Goal: Task Accomplishment & Management: Complete application form

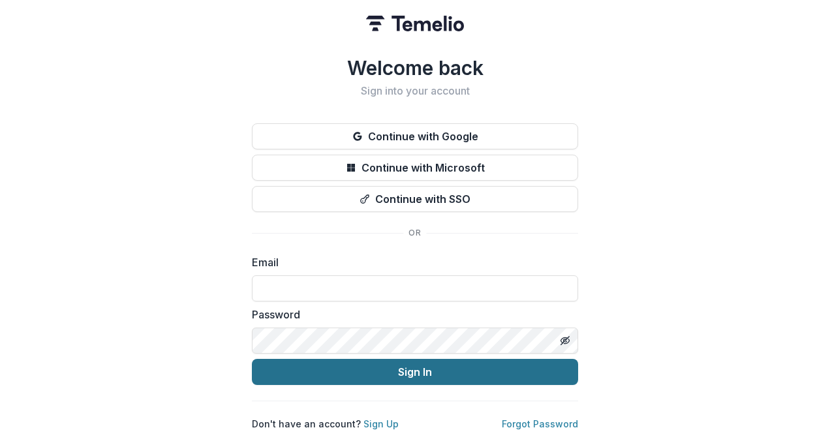
type input "**********"
click at [409, 365] on button "Sign In" at bounding box center [415, 372] width 326 height 26
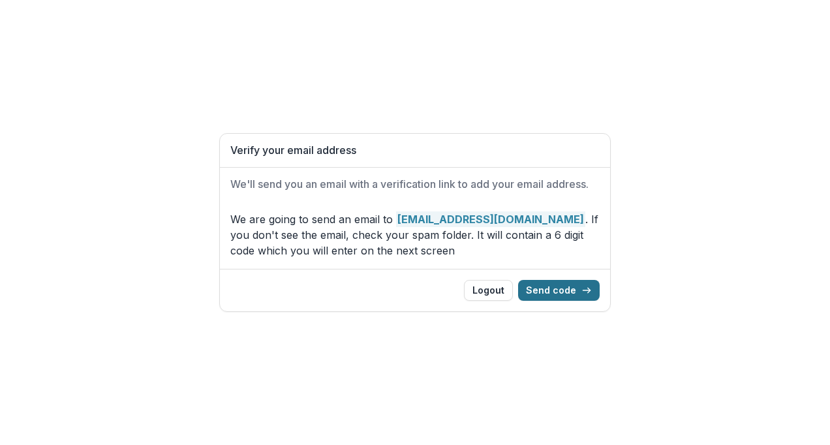
click at [548, 291] on button "Send code" at bounding box center [559, 290] width 82 height 21
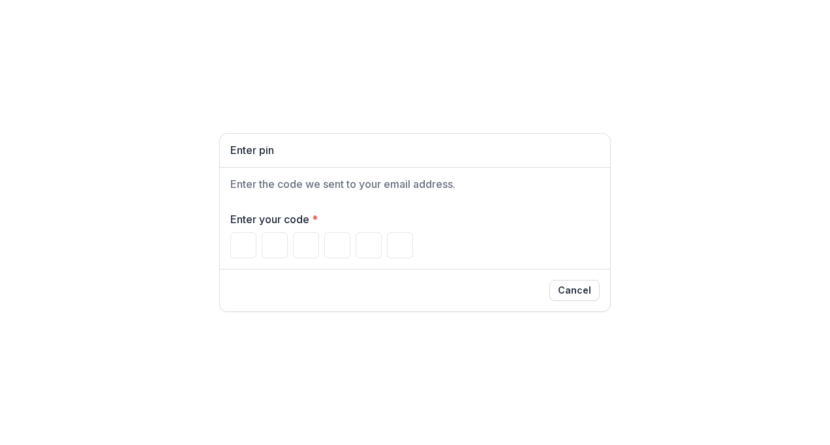
type input "*"
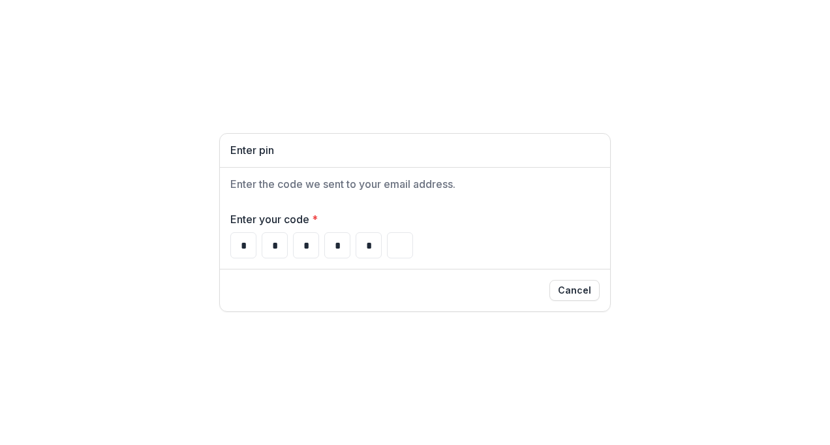
type input "*"
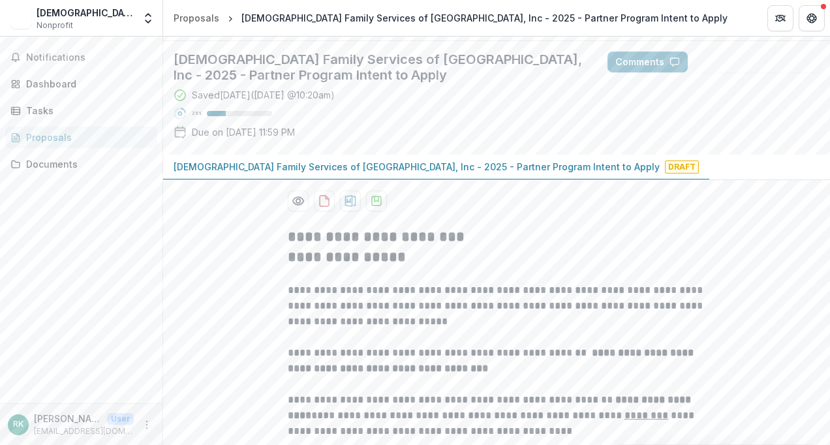
scroll to position [131, 0]
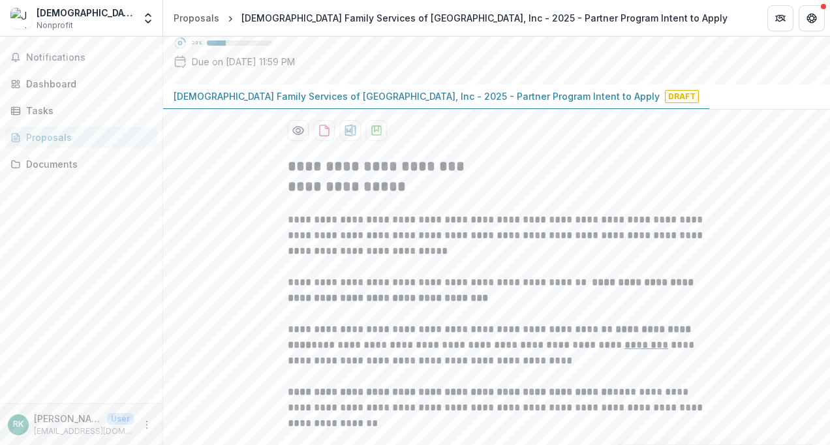
click at [47, 139] on div "Proposals" at bounding box center [86, 138] width 121 height 14
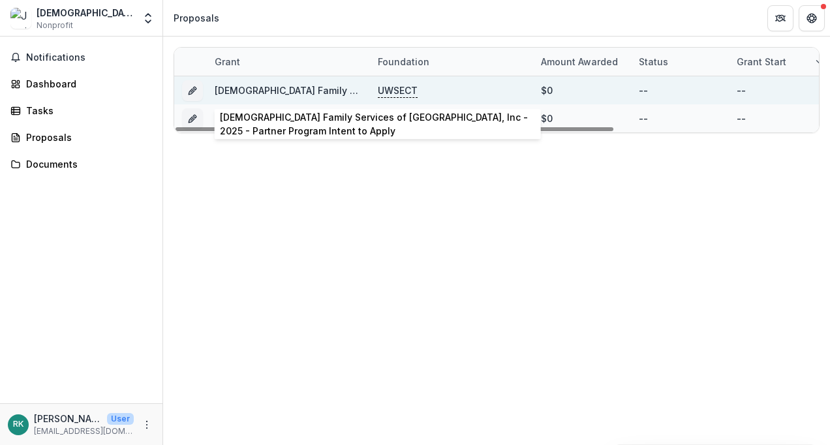
click at [276, 89] on link "[DEMOGRAPHIC_DATA] Family Services of [GEOGRAPHIC_DATA], Inc - 2025 - Partner P…" at bounding box center [458, 90] width 486 height 11
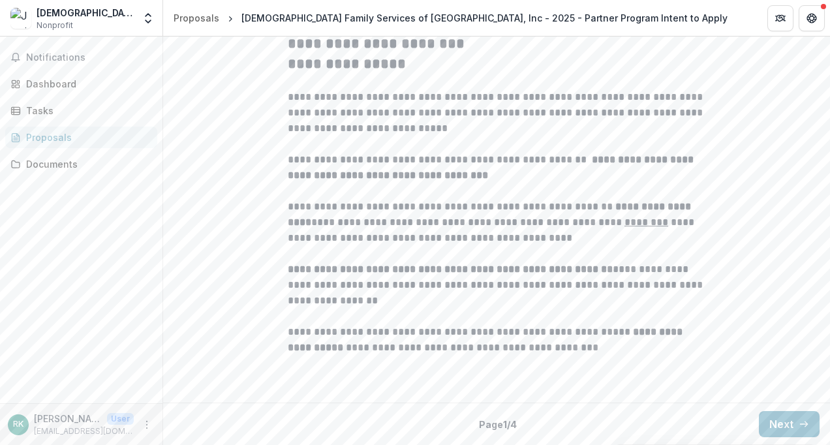
scroll to position [372, 0]
click at [775, 428] on button "Next" at bounding box center [789, 424] width 61 height 26
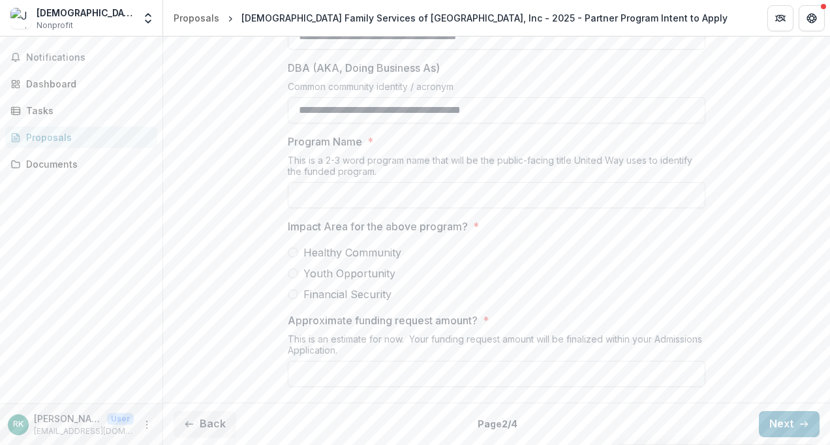
scroll to position [438, 0]
click at [341, 192] on input "Program Name *" at bounding box center [497, 195] width 418 height 26
paste input "**********"
type input "**********"
click at [293, 255] on span at bounding box center [293, 252] width 10 height 10
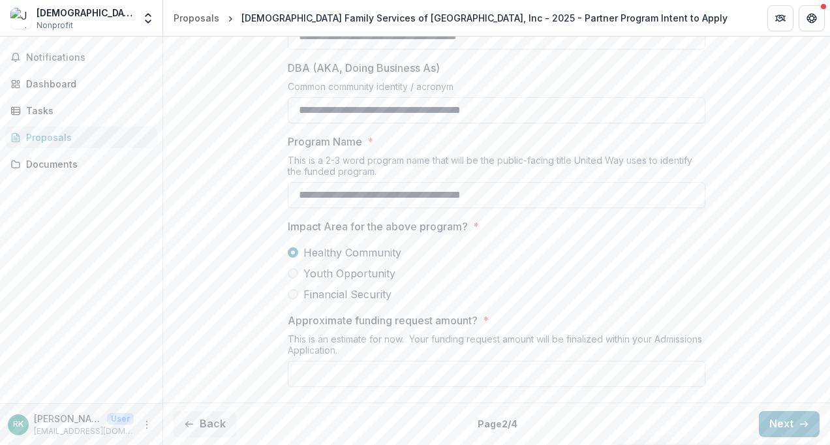
click at [294, 272] on span at bounding box center [293, 273] width 10 height 10
click at [347, 230] on p "Impact Area for the above program?" at bounding box center [378, 227] width 180 height 16
click at [295, 252] on span at bounding box center [293, 252] width 10 height 10
click at [290, 270] on span at bounding box center [293, 273] width 10 height 10
click at [440, 373] on input "Approximate funding request amount? *" at bounding box center [497, 374] width 418 height 26
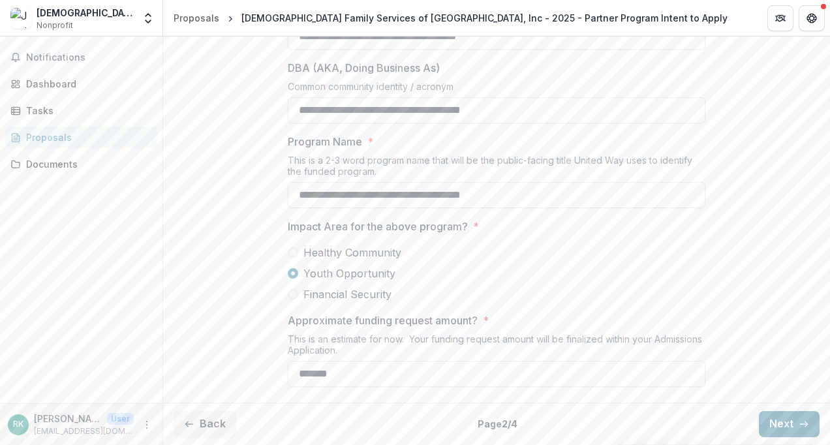
type input "*******"
click at [774, 426] on button "Next" at bounding box center [789, 424] width 61 height 26
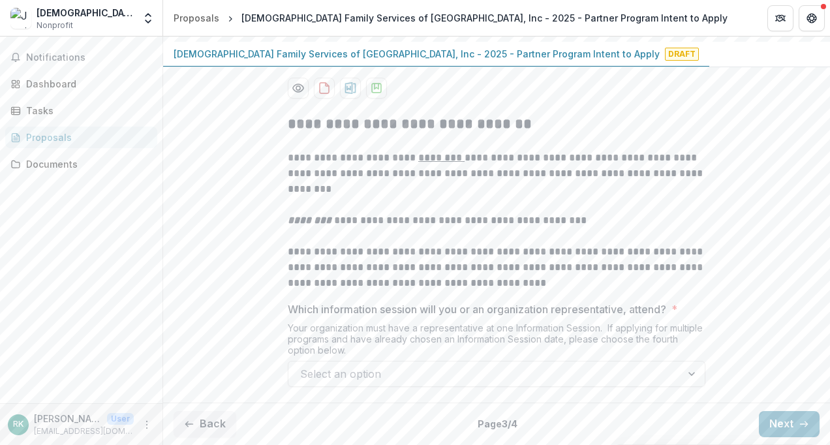
click at [483, 369] on div at bounding box center [484, 374] width 369 height 18
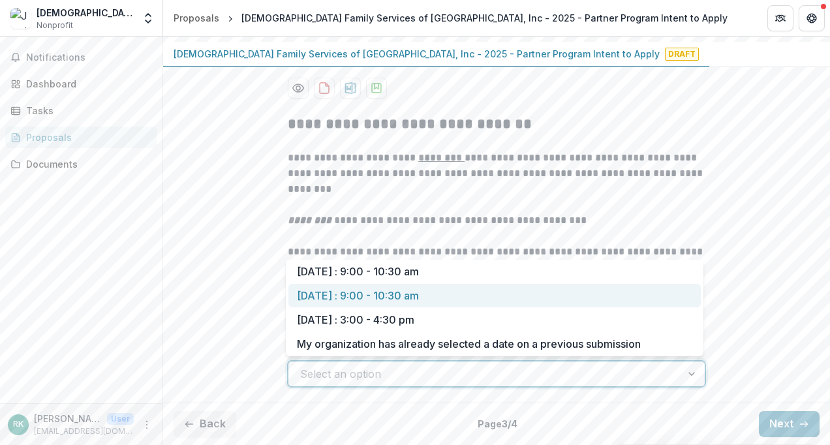
click at [458, 292] on div "[DATE] : 9:00 - 10:30 am" at bounding box center [494, 296] width 412 height 24
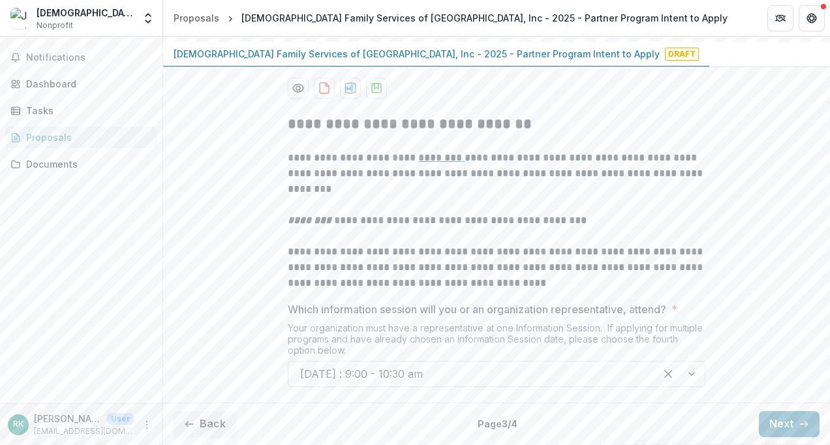
click at [665, 54] on span "Draft" at bounding box center [682, 54] width 34 height 13
click at [665, 55] on span "Draft" at bounding box center [682, 54] width 34 height 13
click at [417, 55] on p "[DEMOGRAPHIC_DATA] Family Services of [GEOGRAPHIC_DATA], Inc - 2025 - Partner P…" at bounding box center [417, 54] width 486 height 14
click at [760, 422] on button "Next" at bounding box center [789, 424] width 61 height 26
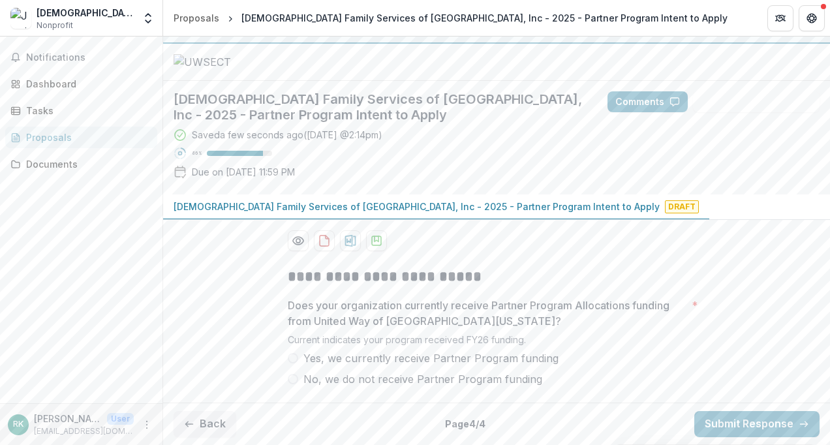
scroll to position [138, 0]
click at [294, 379] on span at bounding box center [293, 379] width 10 height 10
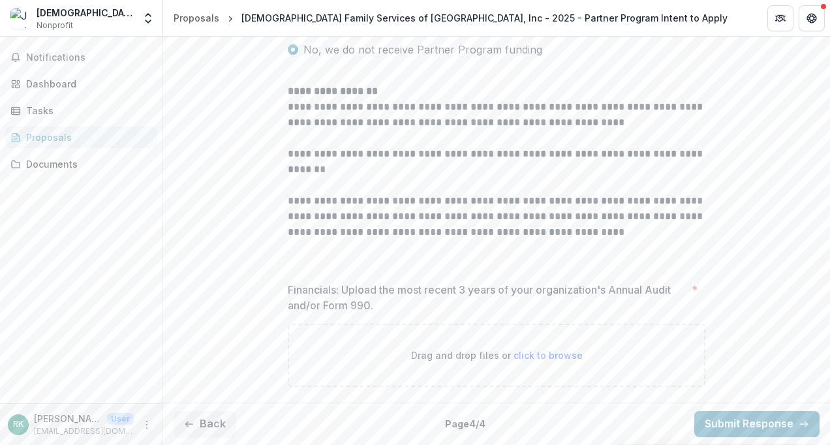
scroll to position [468, 0]
click at [560, 354] on span "click to browse" at bounding box center [548, 355] width 69 height 11
type input "**********"
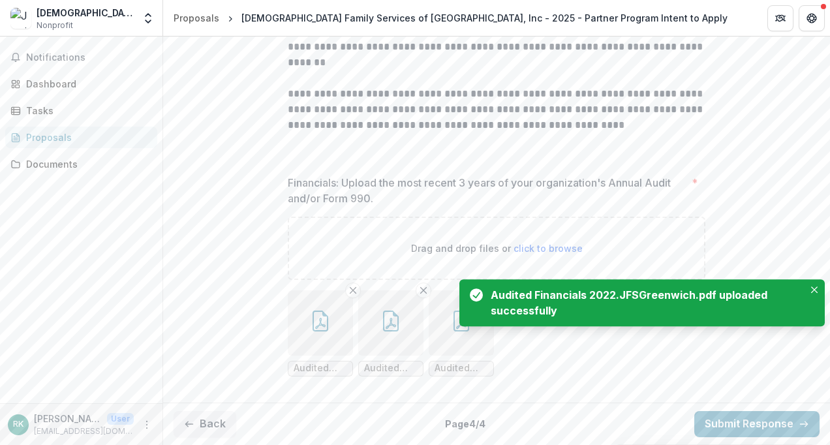
click at [792, 179] on div "**********" at bounding box center [496, 109] width 667 height 578
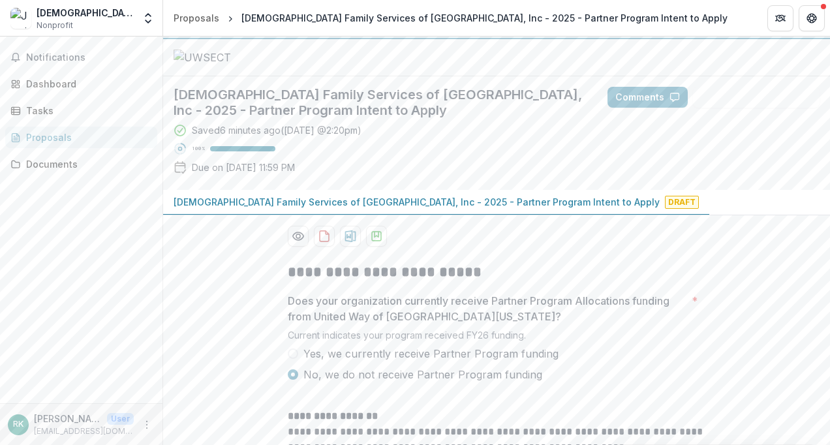
scroll to position [0, 0]
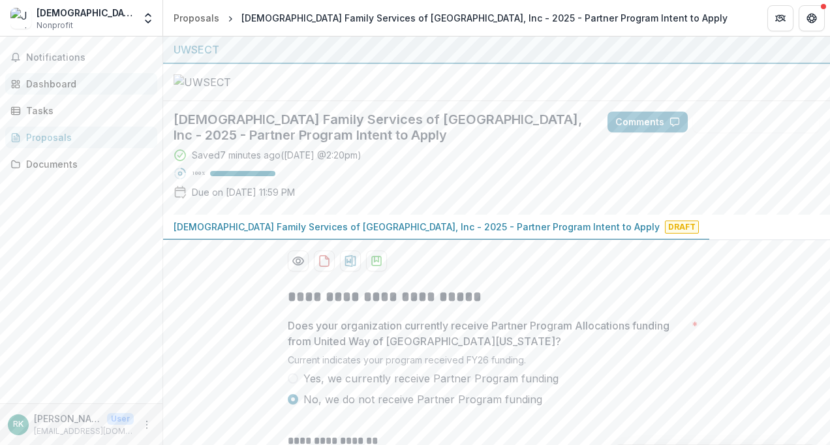
click at [65, 77] on div "Dashboard" at bounding box center [86, 84] width 121 height 14
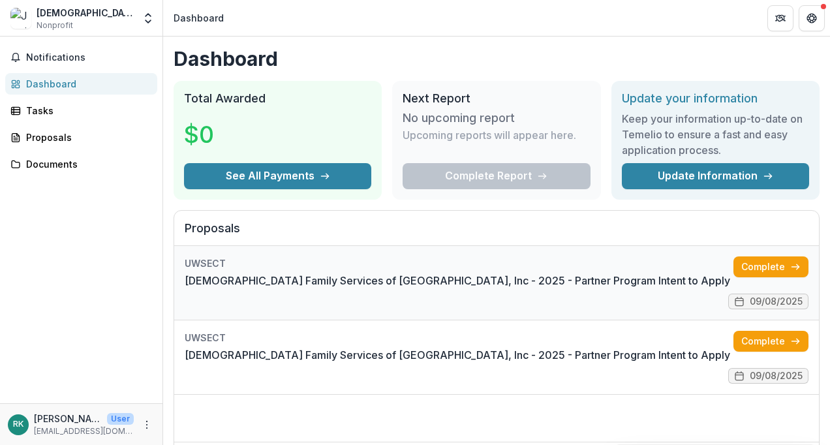
click at [556, 283] on link "[DEMOGRAPHIC_DATA] Family Services of [GEOGRAPHIC_DATA], Inc - 2025 - Partner P…" at bounding box center [458, 281] width 546 height 16
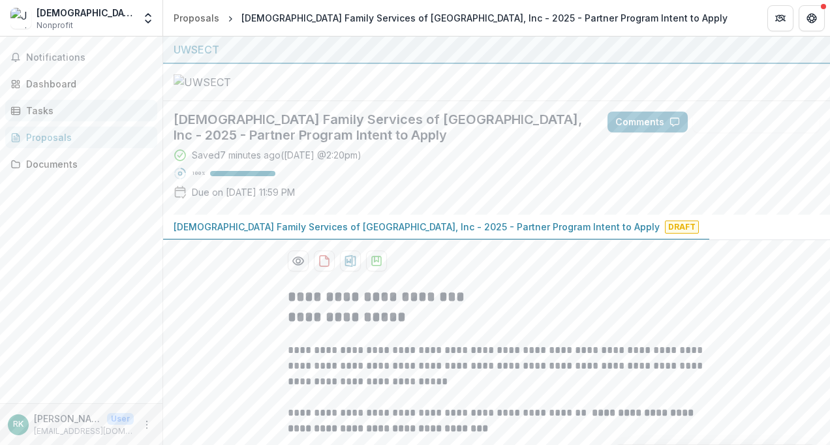
click at [31, 111] on div "Tasks" at bounding box center [86, 111] width 121 height 14
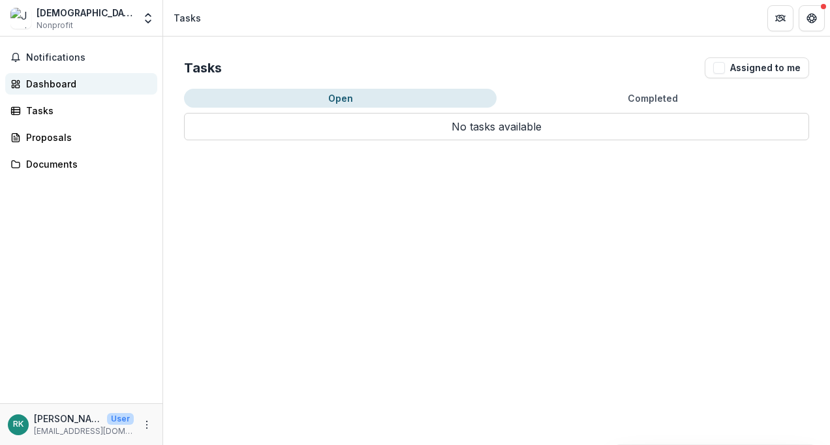
click at [52, 81] on div "Dashboard" at bounding box center [86, 84] width 121 height 14
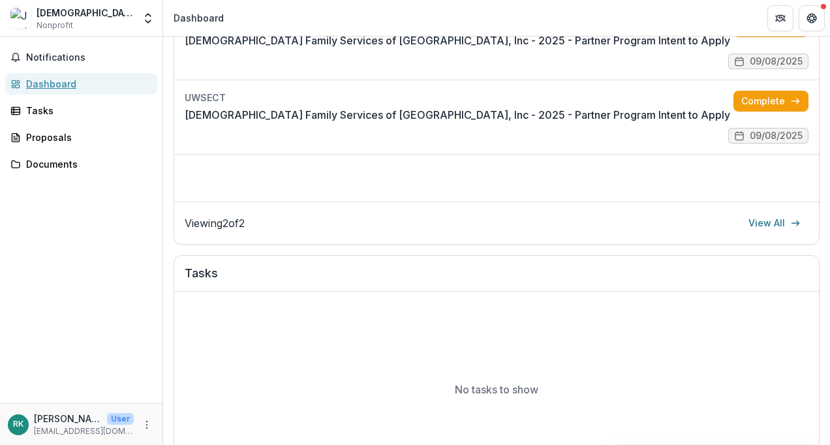
scroll to position [26, 0]
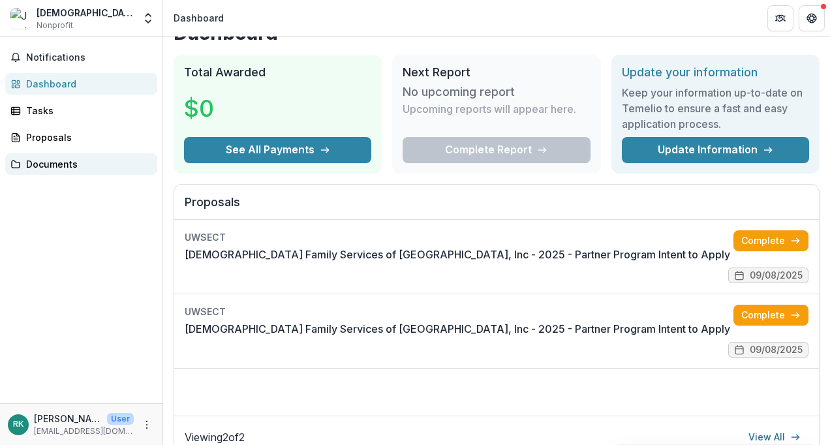
click at [44, 162] on div "Documents" at bounding box center [86, 164] width 121 height 14
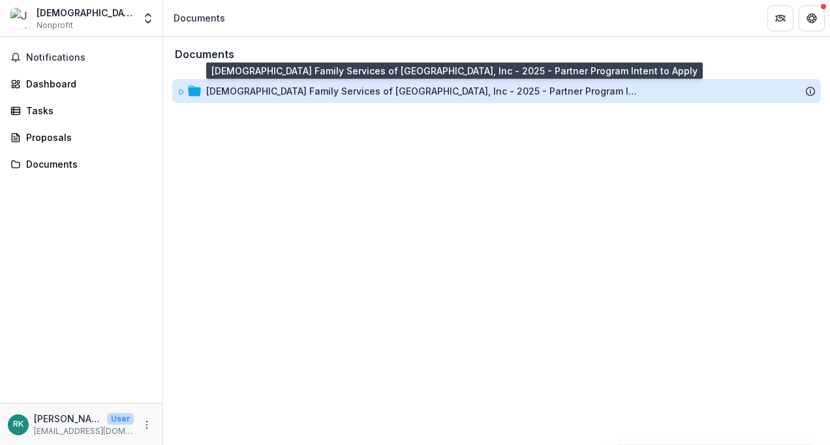
click at [335, 94] on div "[DEMOGRAPHIC_DATA] Family Services of [GEOGRAPHIC_DATA], Inc - 2025 - Partner P…" at bounding box center [421, 91] width 431 height 14
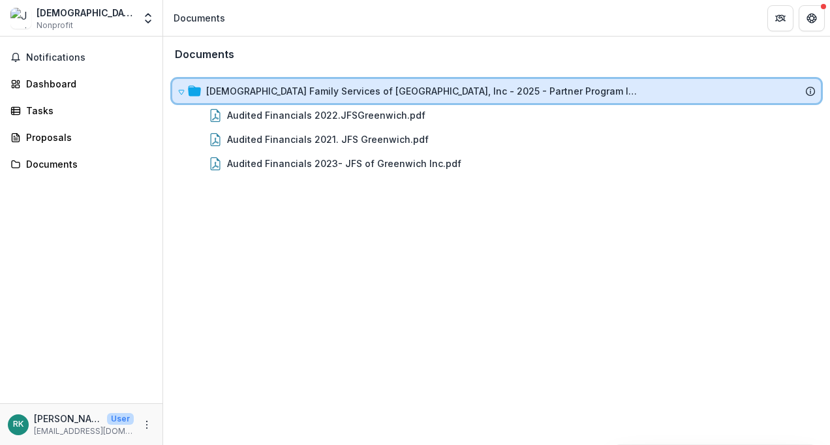
drag, startPoint x: 196, startPoint y: 86, endPoint x: 166, endPoint y: 94, distance: 31.7
click at [196, 87] on icon at bounding box center [194, 91] width 13 height 13
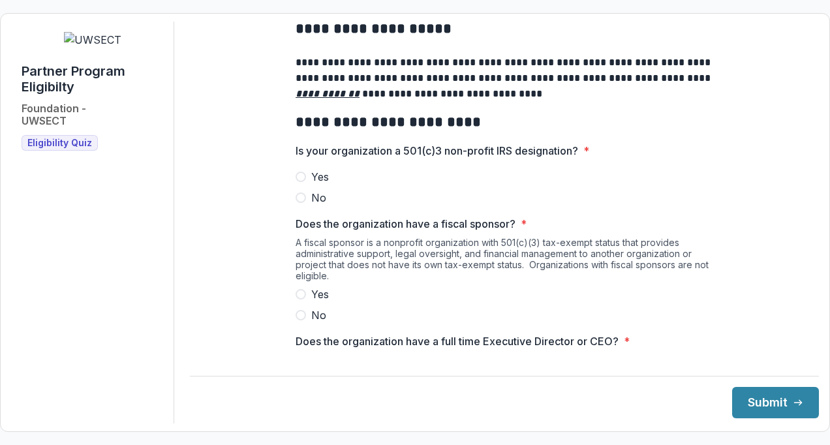
scroll to position [65, 0]
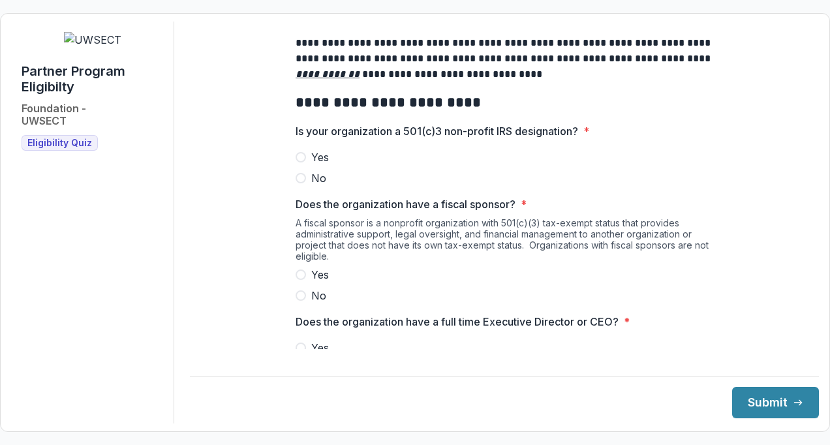
click at [303, 165] on label "Yes" at bounding box center [505, 157] width 418 height 16
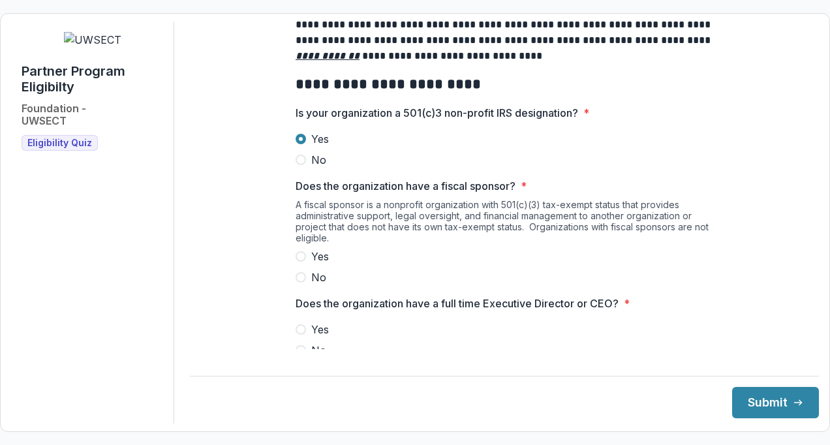
scroll to position [196, 0]
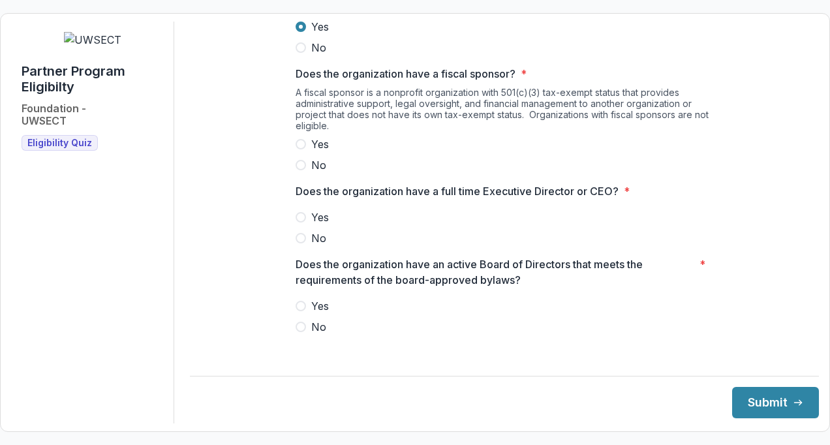
click at [300, 170] on span at bounding box center [301, 165] width 10 height 10
click at [303, 223] on span at bounding box center [301, 217] width 10 height 10
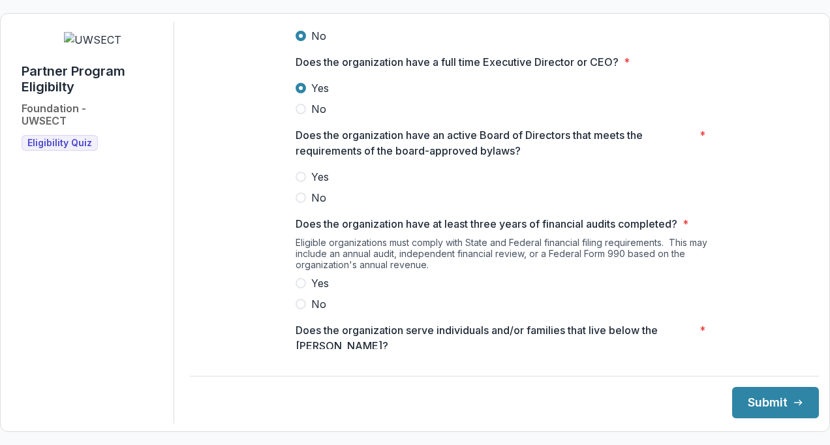
scroll to position [326, 0]
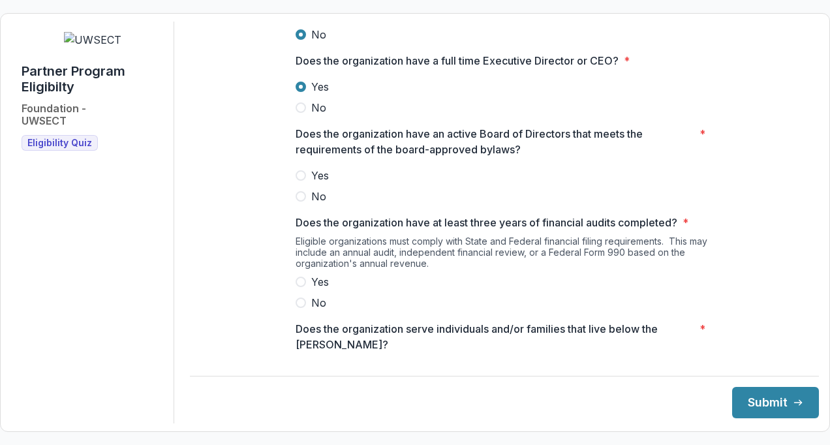
click at [305, 183] on label "Yes" at bounding box center [505, 176] width 418 height 16
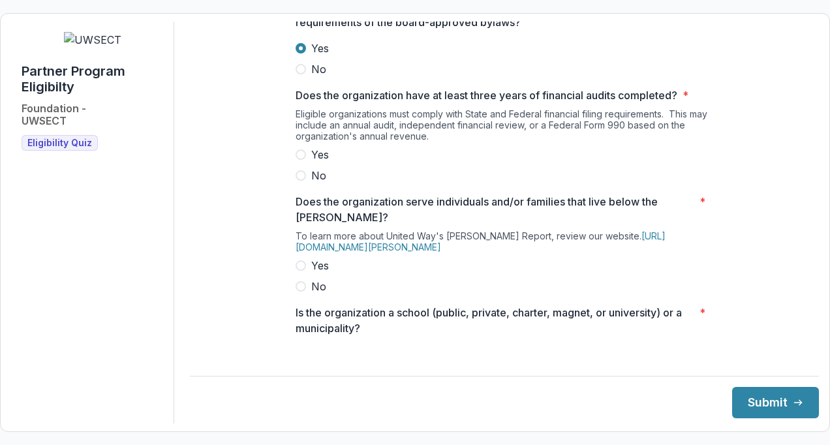
scroll to position [457, 0]
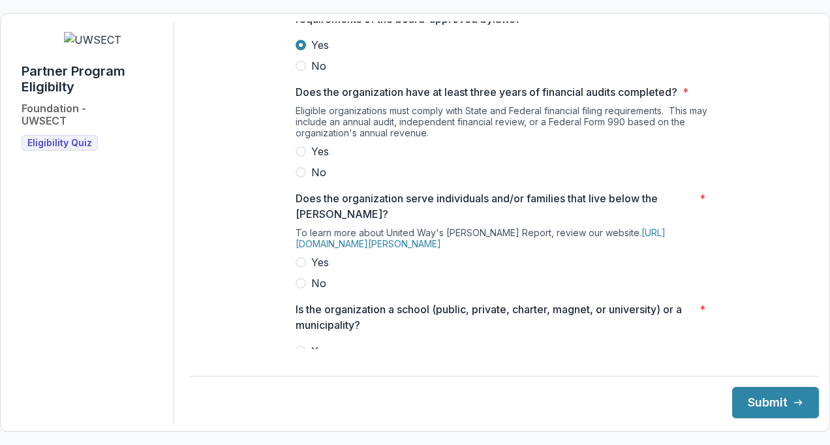
click at [300, 157] on span at bounding box center [301, 151] width 10 height 10
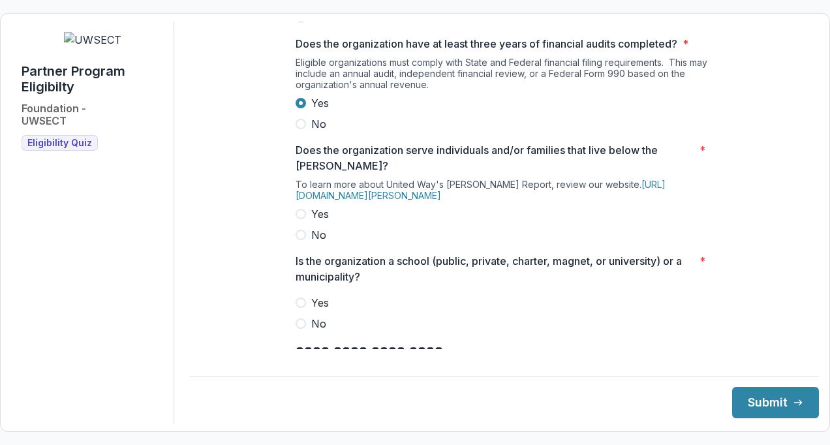
scroll to position [522, 0]
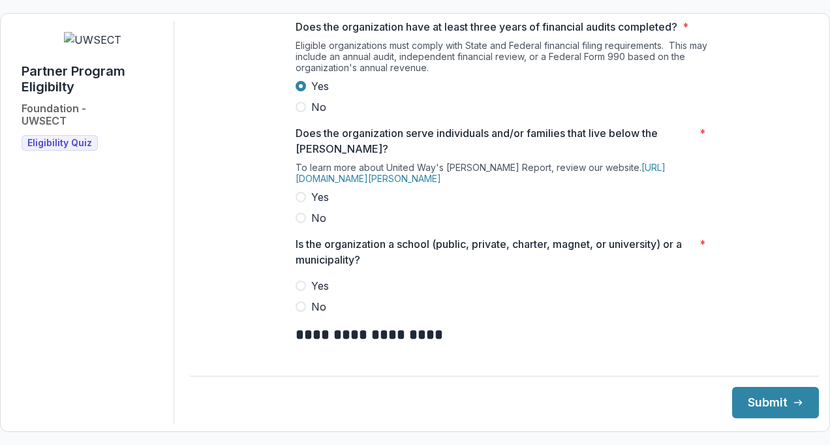
click at [300, 202] on span at bounding box center [301, 197] width 10 height 10
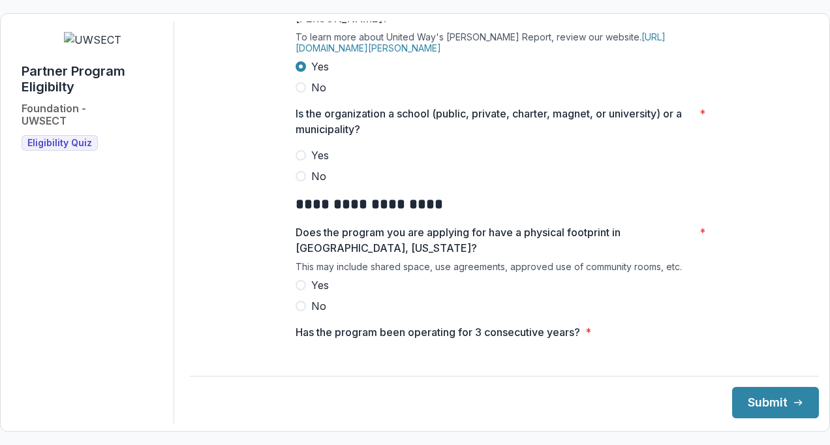
click at [302, 181] on span at bounding box center [301, 176] width 10 height 10
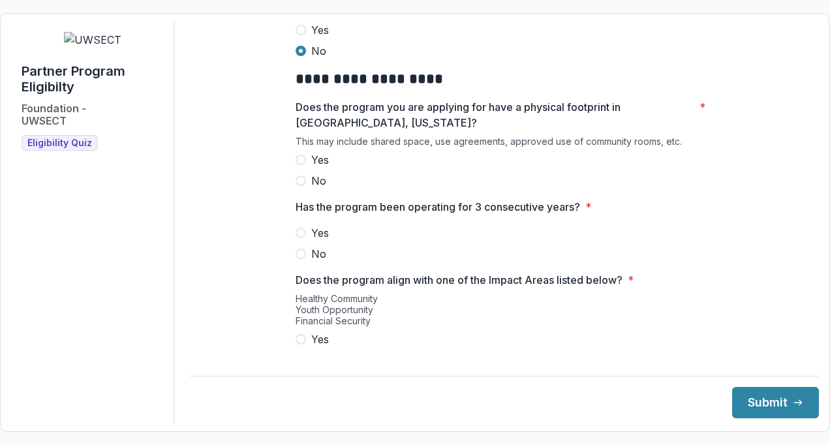
scroll to position [783, 0]
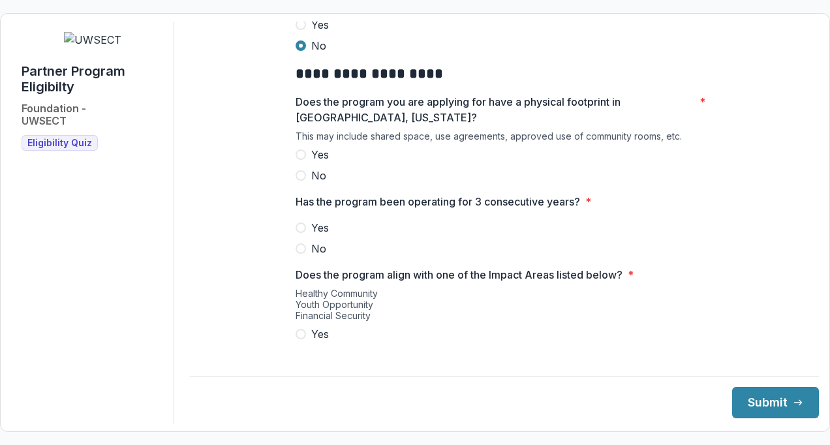
click at [296, 160] on span at bounding box center [301, 154] width 10 height 10
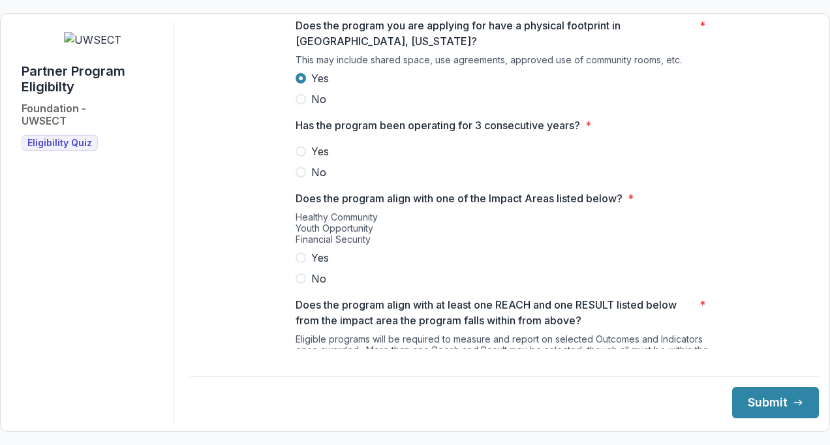
scroll to position [914, 0]
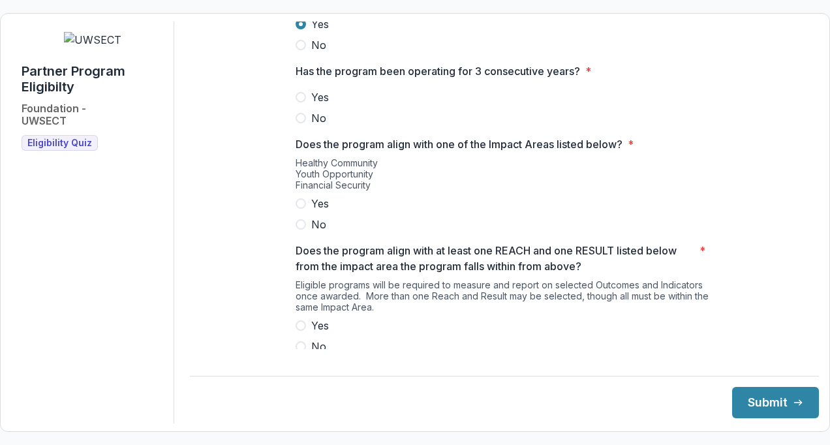
click at [302, 102] on span at bounding box center [301, 97] width 10 height 10
click at [302, 209] on span at bounding box center [301, 203] width 10 height 10
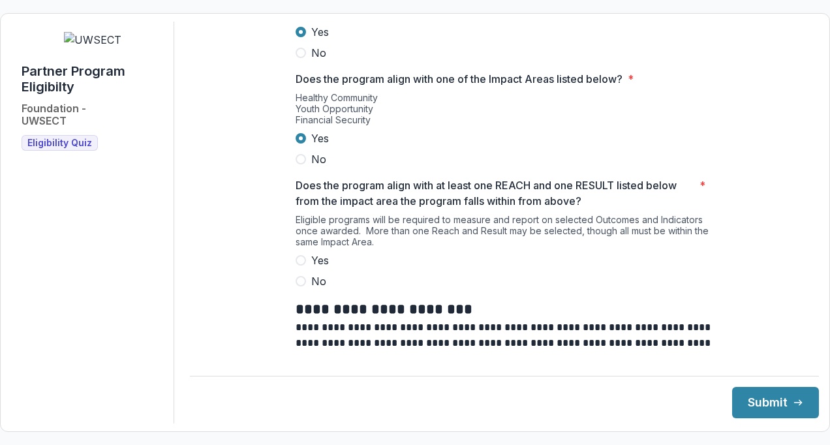
scroll to position [1044, 0]
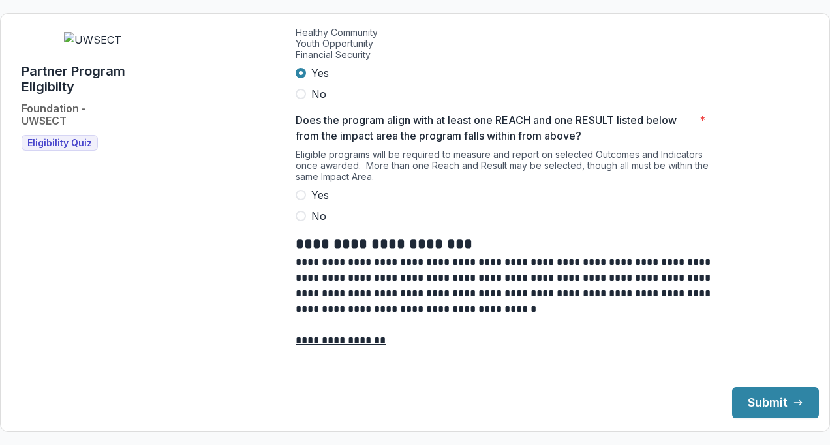
click at [296, 200] on span at bounding box center [301, 195] width 10 height 10
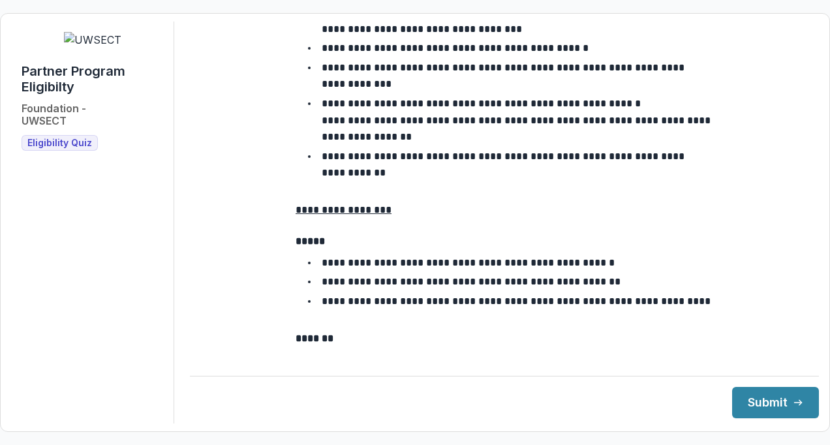
scroll to position [2404, 0]
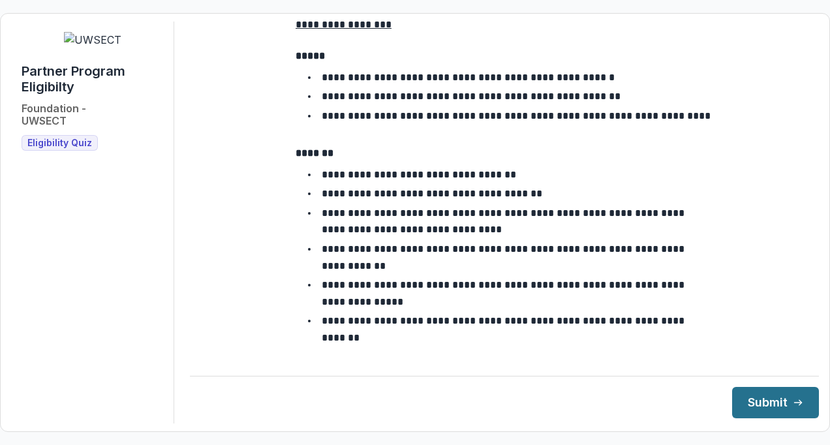
click at [741, 403] on button "Submit" at bounding box center [775, 402] width 87 height 31
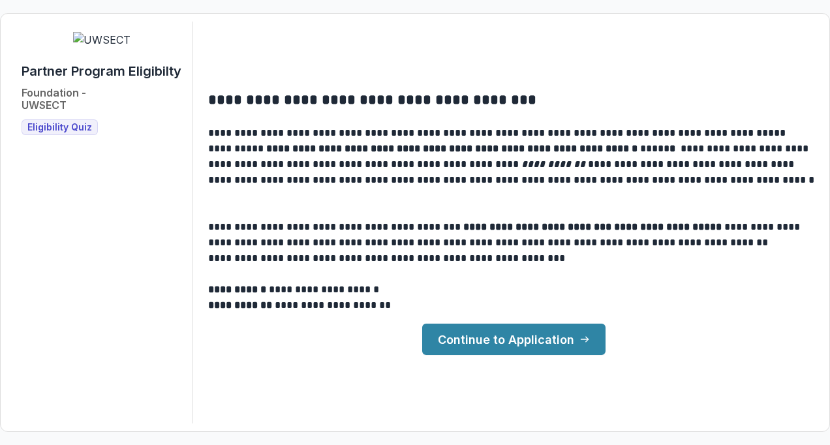
click at [533, 339] on link "Continue to Application" at bounding box center [513, 339] width 183 height 31
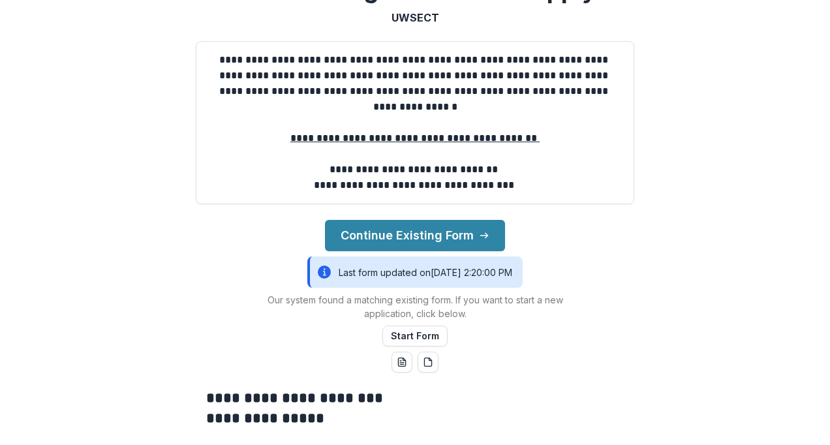
scroll to position [131, 0]
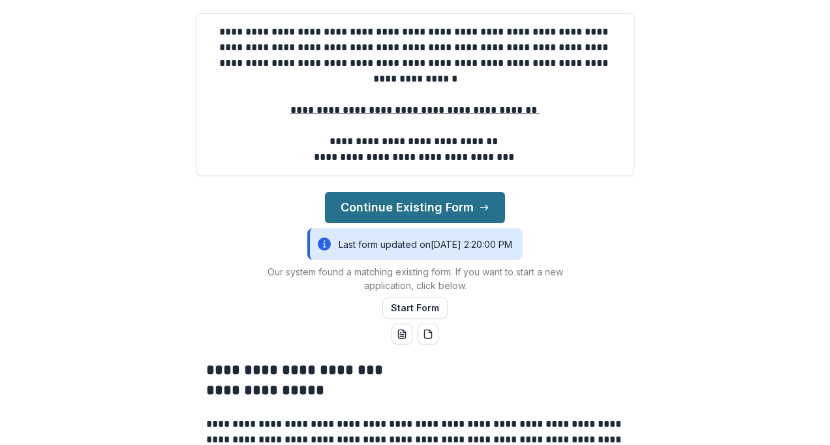
click at [381, 223] on button "Continue Existing Form" at bounding box center [415, 207] width 180 height 31
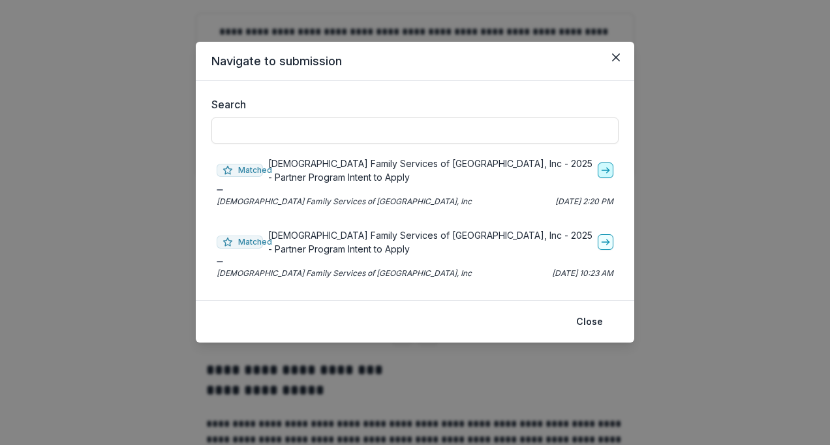
click at [602, 173] on icon "go-to" at bounding box center [605, 170] width 10 height 10
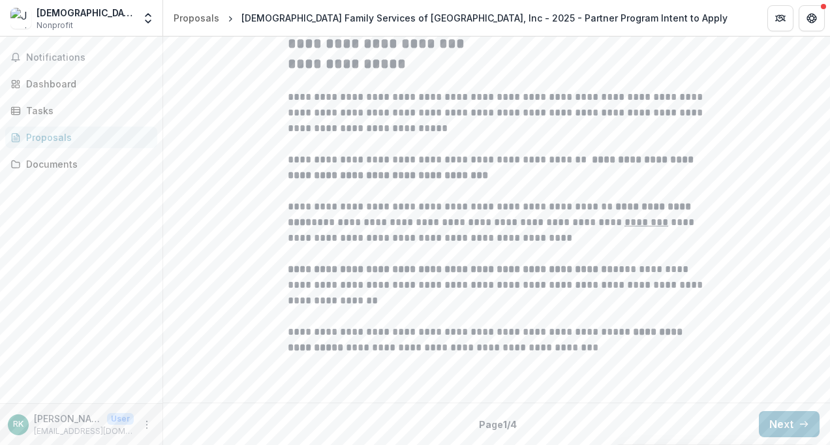
scroll to position [372, 0]
click at [52, 166] on div "Documents" at bounding box center [86, 164] width 121 height 14
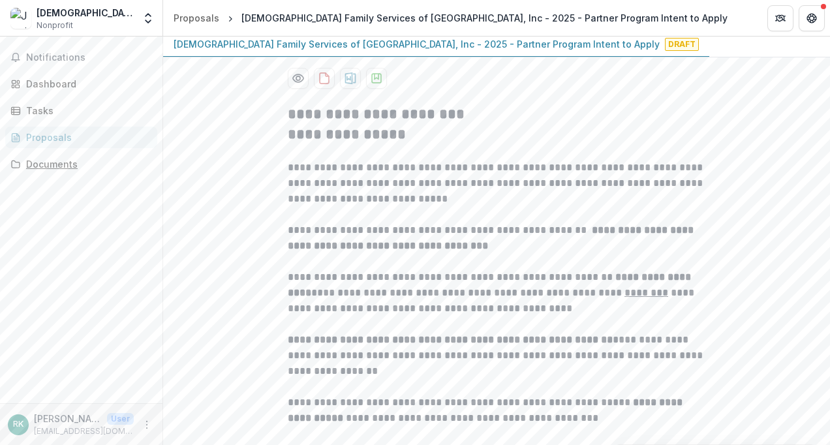
scroll to position [196, 0]
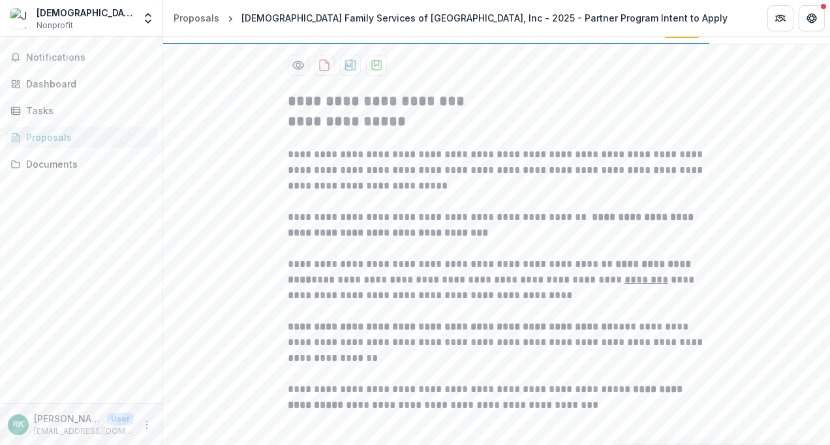
click at [665, 38] on span "Draft" at bounding box center [682, 31] width 34 height 13
click at [350, 38] on p "[DEMOGRAPHIC_DATA] Family Services of [GEOGRAPHIC_DATA], Inc - 2025 - Partner P…" at bounding box center [417, 31] width 486 height 14
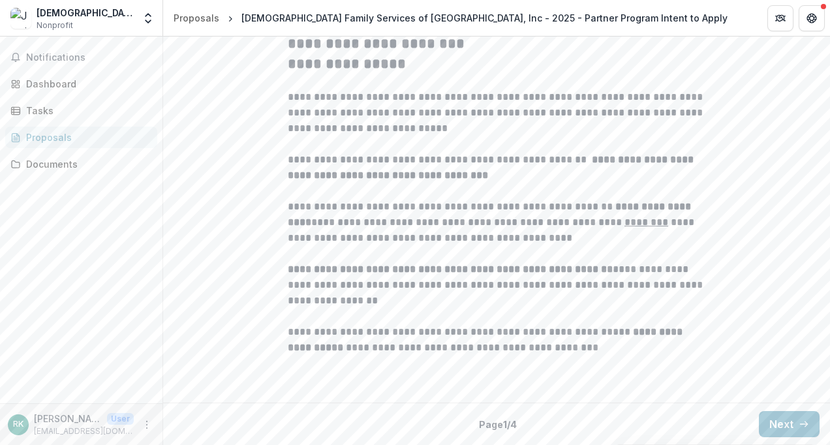
scroll to position [372, 0]
click at [773, 425] on button "Next" at bounding box center [789, 424] width 61 height 26
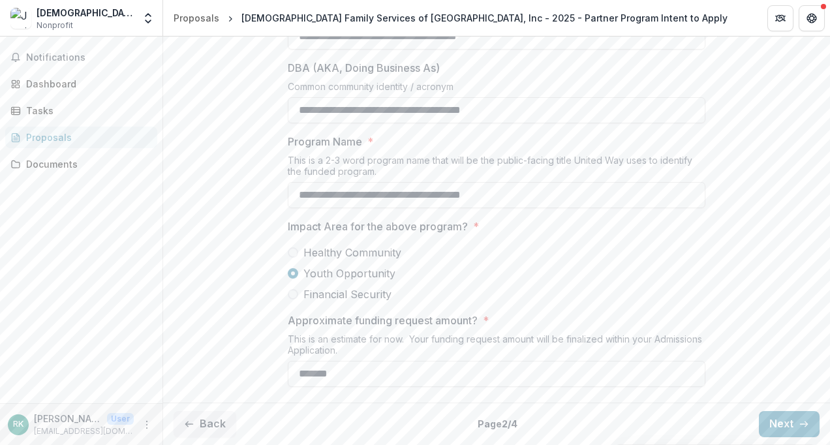
scroll to position [438, 0]
click at [208, 424] on button "Back" at bounding box center [205, 424] width 63 height 26
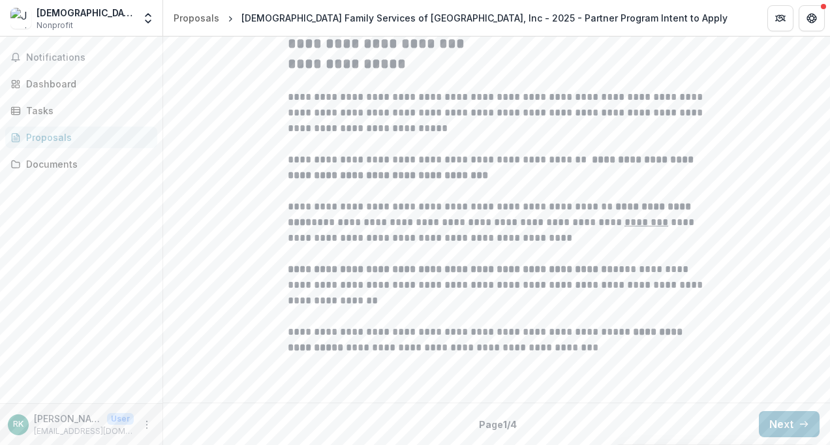
scroll to position [176, 0]
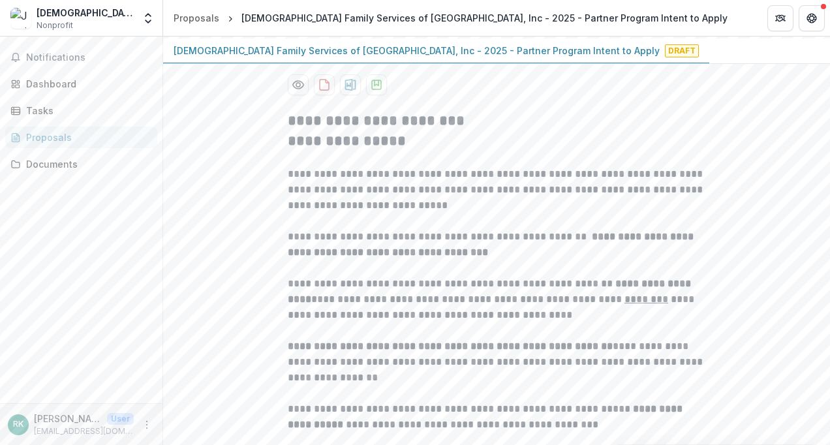
click at [200, 57] on p "[DEMOGRAPHIC_DATA] Family Services of [GEOGRAPHIC_DATA], Inc - 2025 - Partner P…" at bounding box center [417, 51] width 486 height 14
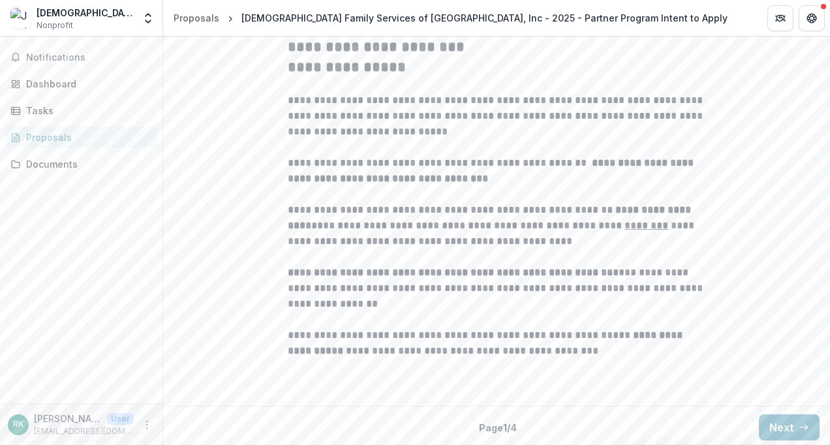
scroll to position [372, 0]
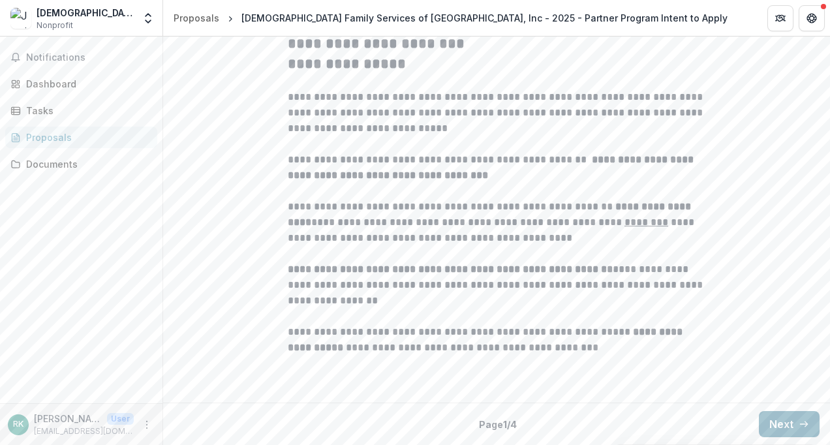
click at [785, 418] on button "Next" at bounding box center [789, 424] width 61 height 26
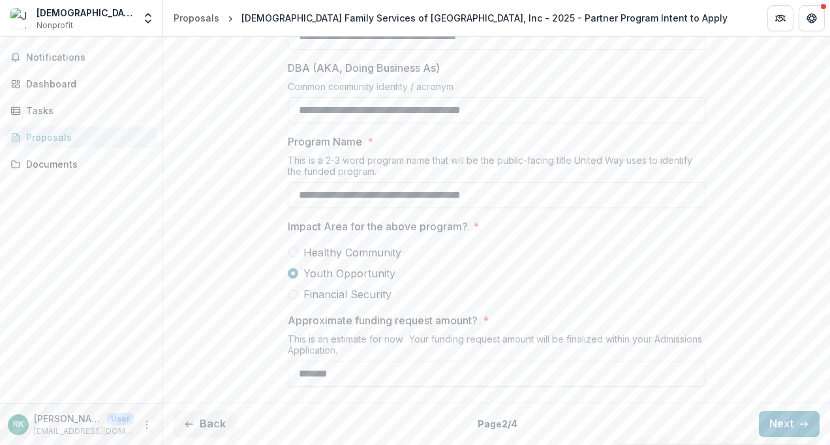
scroll to position [437, 0]
click at [776, 429] on button "Next" at bounding box center [789, 424] width 61 height 26
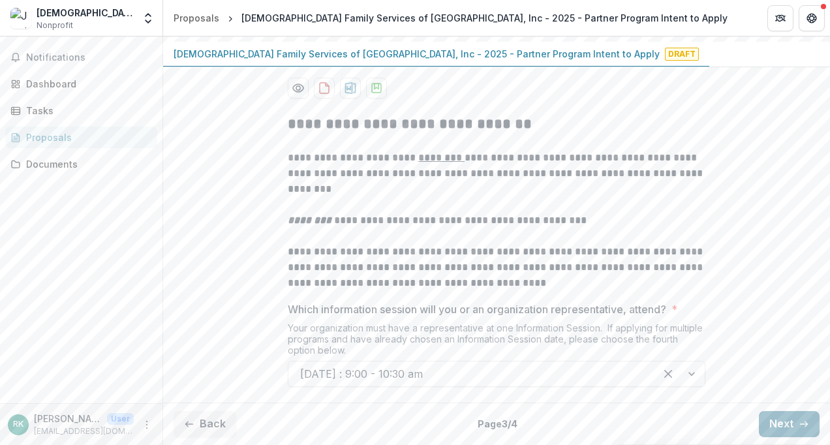
scroll to position [291, 0]
click at [781, 429] on button "Next" at bounding box center [789, 424] width 61 height 26
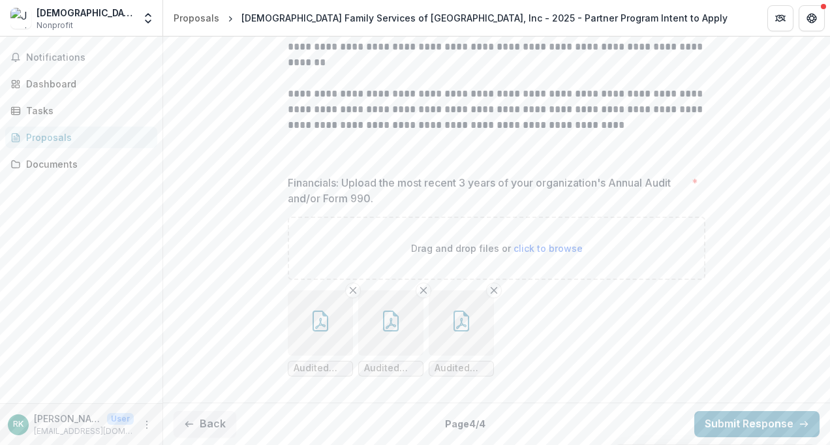
scroll to position [575, 0]
click at [757, 420] on button "Submit Response" at bounding box center [756, 424] width 125 height 26
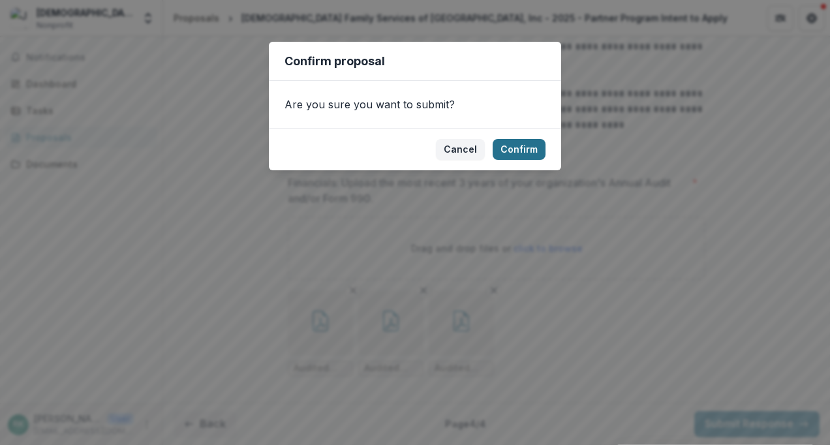
click at [520, 148] on button "Confirm" at bounding box center [519, 149] width 53 height 21
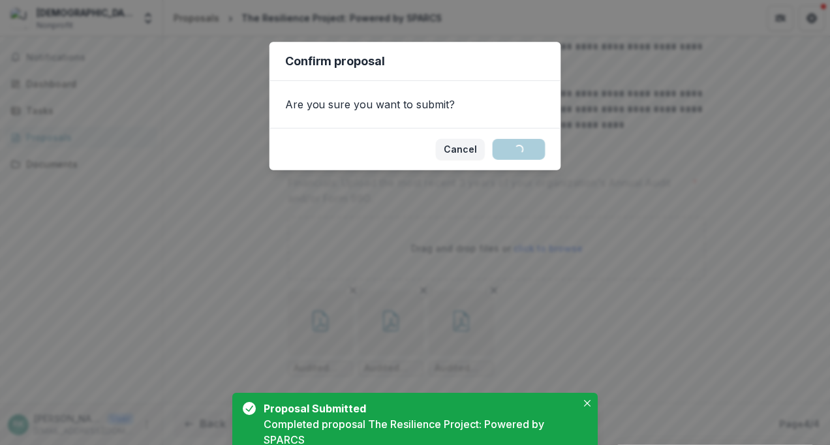
scroll to position [601, 0]
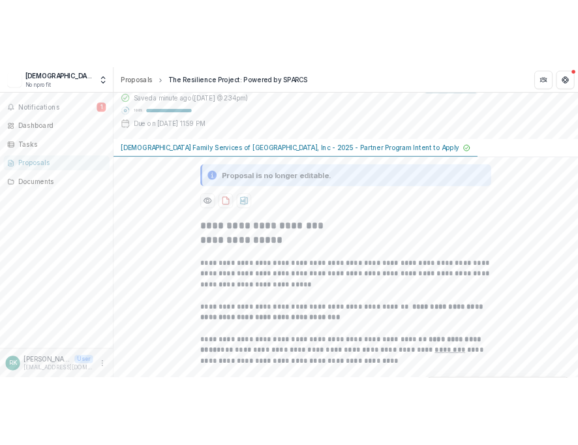
scroll to position [72, 0]
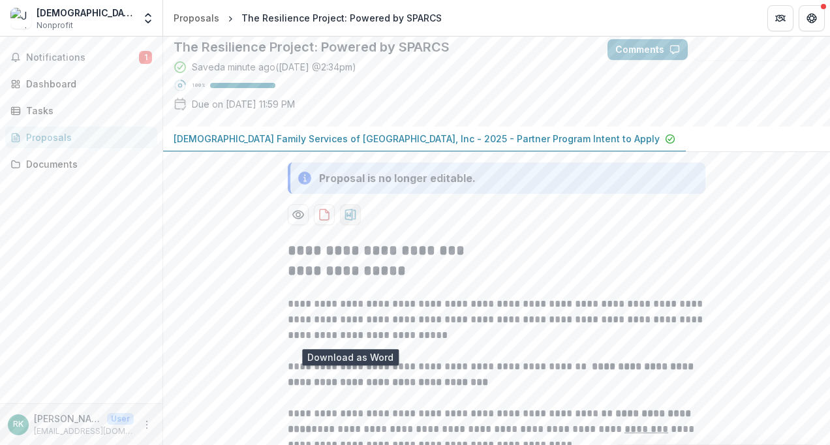
click at [346, 221] on icon "download-proposal" at bounding box center [350, 214] width 13 height 13
